Goal: Transaction & Acquisition: Purchase product/service

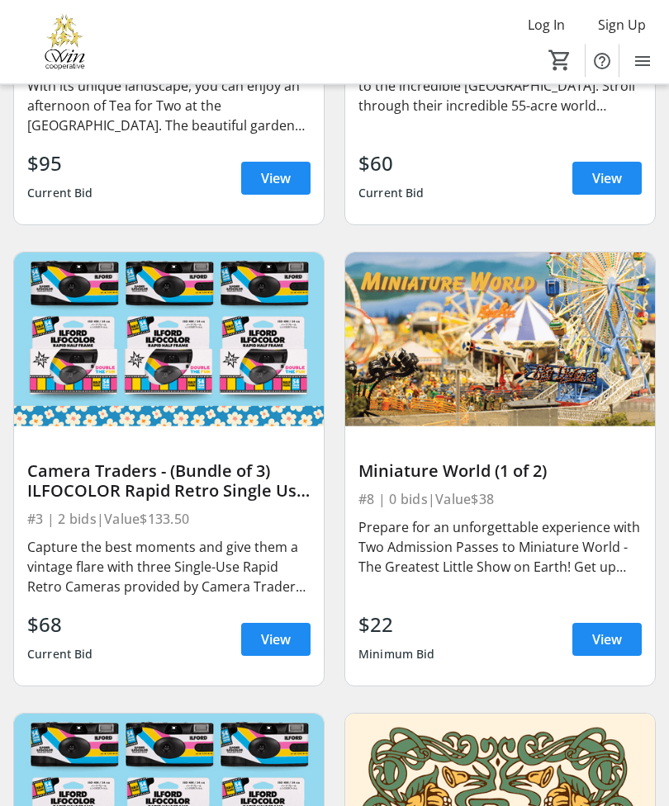
scroll to position [3619, 0]
click at [268, 630] on span "View" at bounding box center [276, 640] width 30 height 20
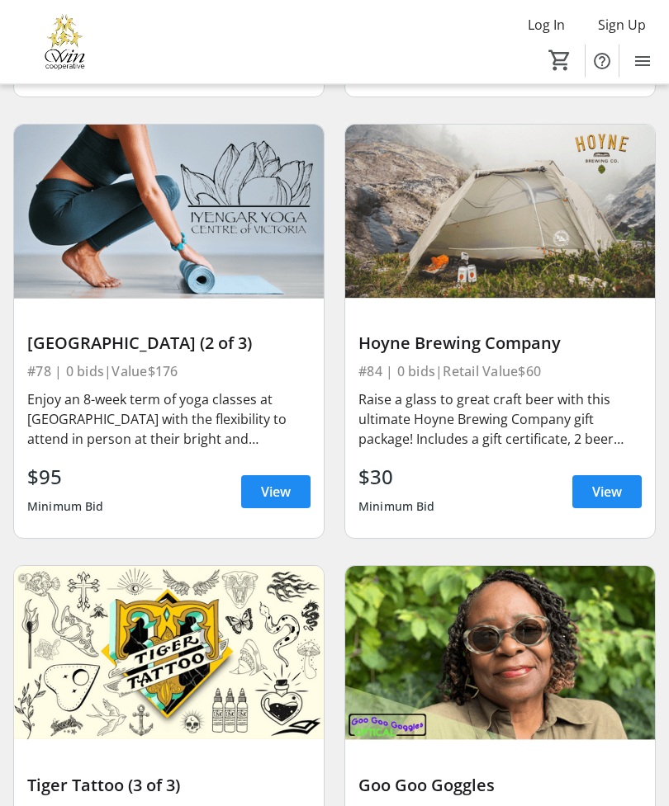
scroll to position [19390, 0]
click at [604, 482] on span "View" at bounding box center [607, 492] width 30 height 20
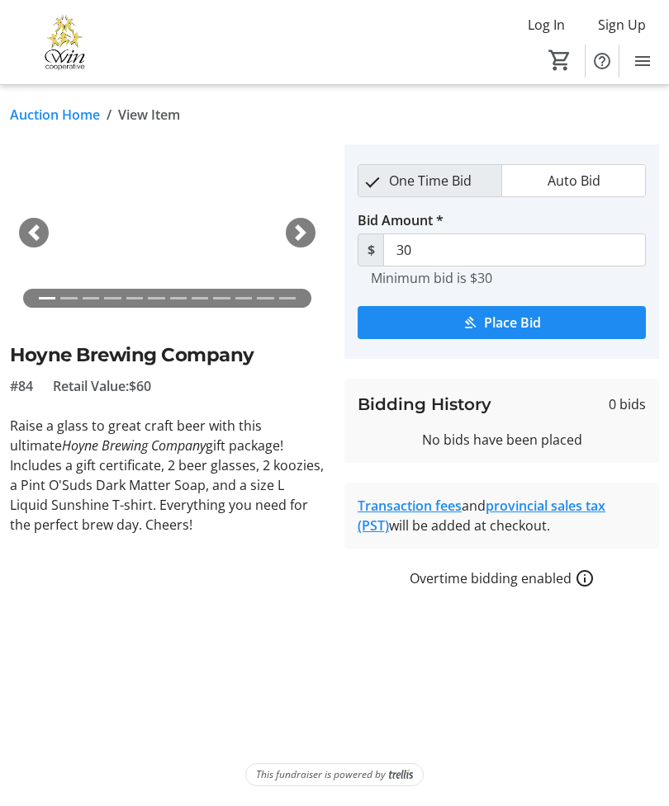
click at [302, 232] on span "button" at bounding box center [300, 233] width 17 height 17
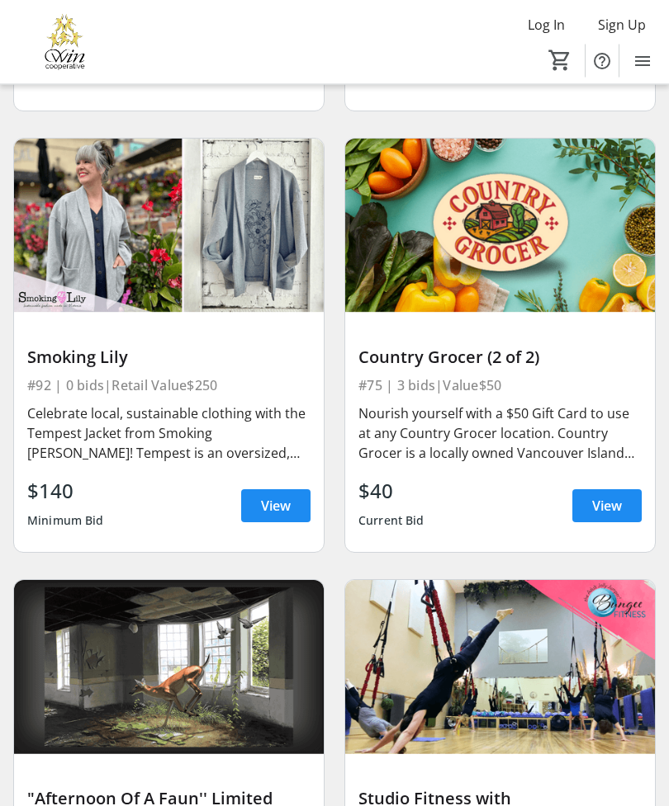
scroll to position [20261, 0]
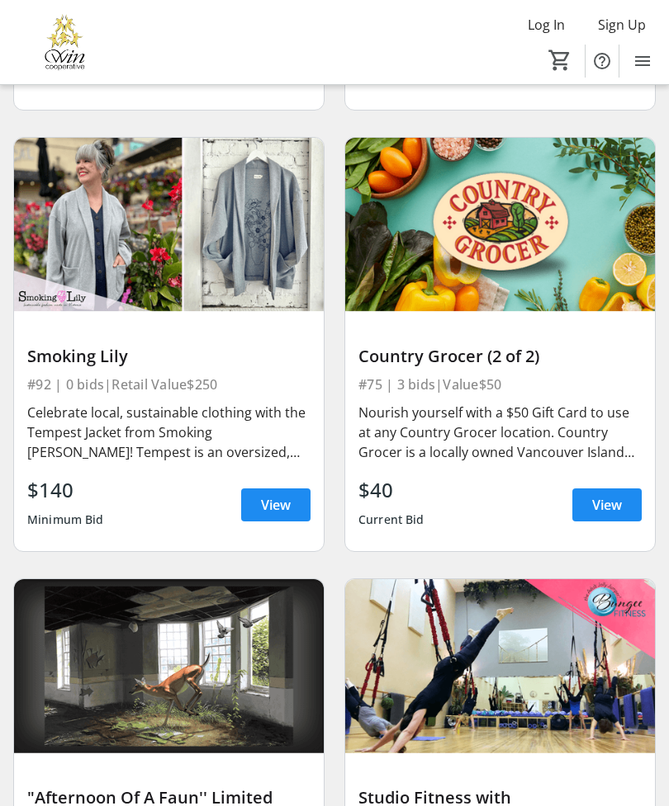
click at [275, 495] on span "View" at bounding box center [276, 505] width 30 height 20
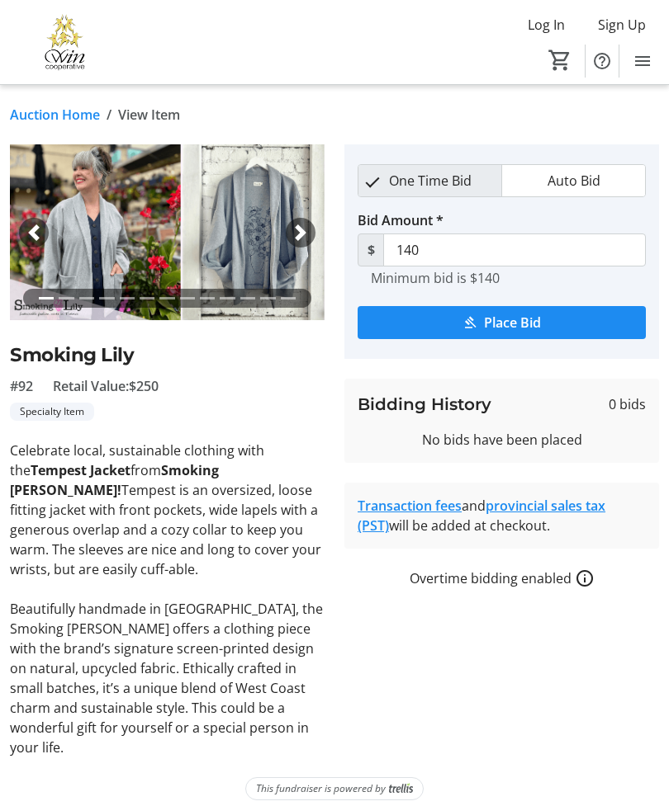
click at [314, 230] on div "Next" at bounding box center [301, 233] width 30 height 30
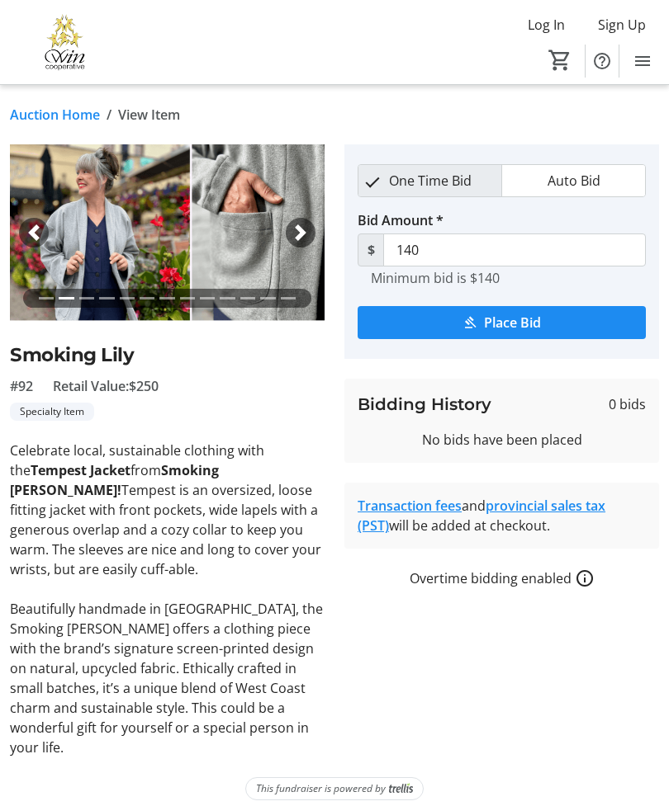
click at [302, 227] on span "button" at bounding box center [300, 233] width 17 height 17
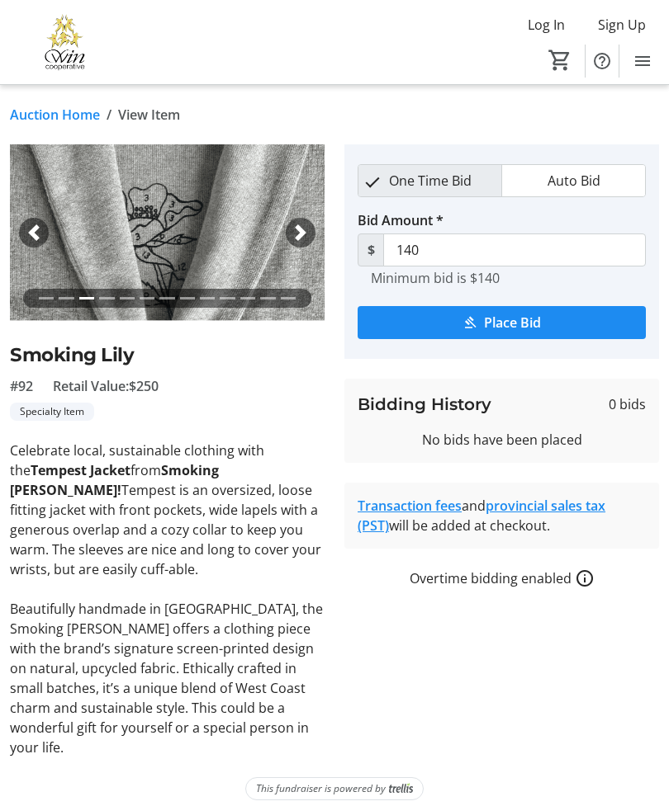
click at [297, 234] on span "button" at bounding box center [300, 233] width 17 height 17
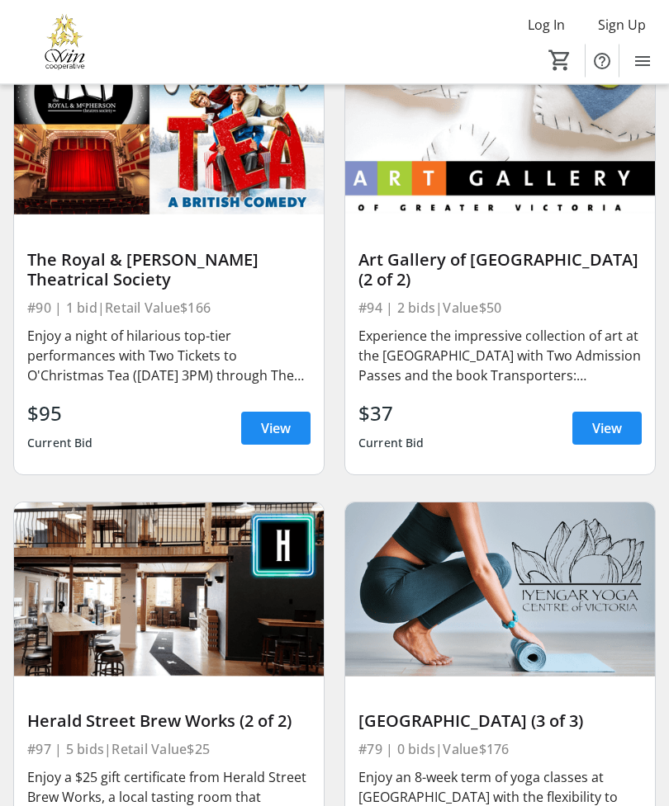
scroll to position [21262, 0]
